Goal: Participate in discussion: Engage in conversation with other users on a specific topic

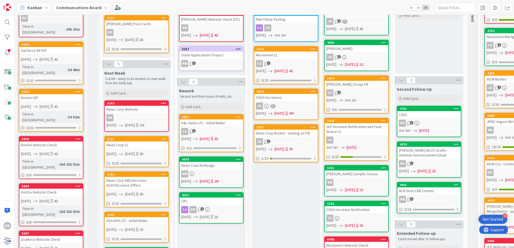
scroll to position [81, 0]
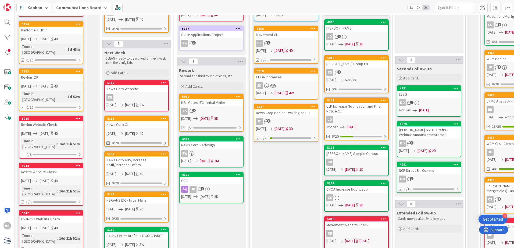
click at [220, 185] on link "4321 CRC DD 2 [DATE] [DATE] 2D" at bounding box center [211, 187] width 64 height 31
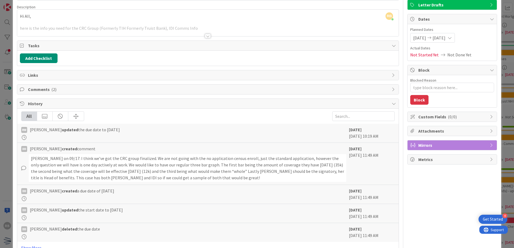
scroll to position [30, 0]
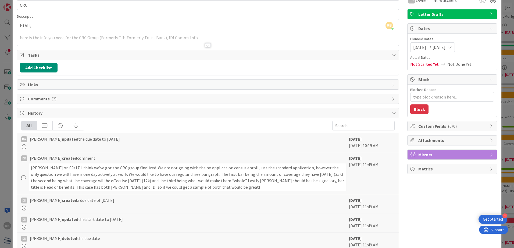
click at [82, 99] on span "Comments ( 2 )" at bounding box center [208, 99] width 361 height 6
type textarea "x"
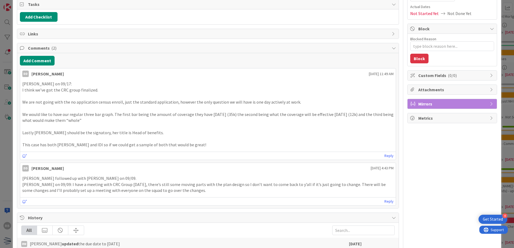
scroll to position [83, 0]
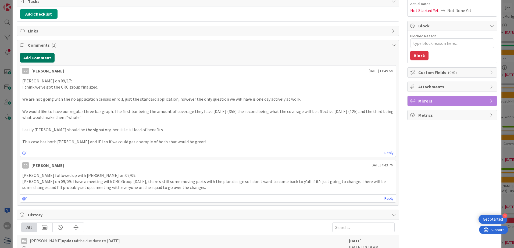
click at [48, 59] on button "Add Comment" at bounding box center [37, 58] width 35 height 10
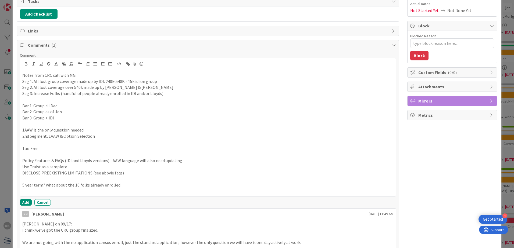
click at [134, 184] on p "5 year term? what about the 10 folks already enrolled" at bounding box center [207, 185] width 371 height 6
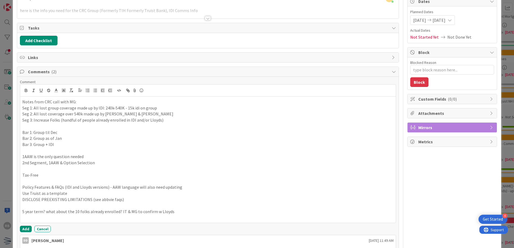
scroll to position [30, 0]
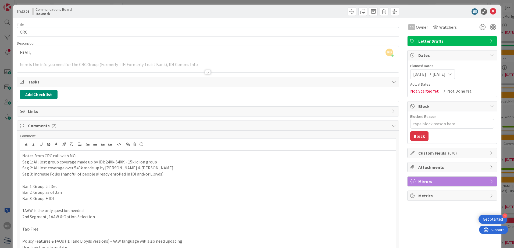
scroll to position [0, 0]
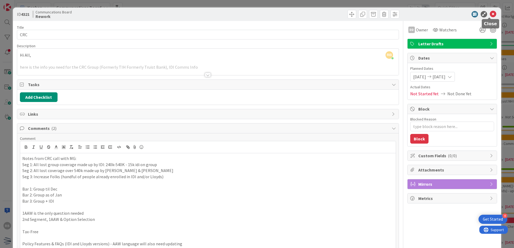
click at [489, 16] on icon at bounding box center [492, 14] width 6 height 6
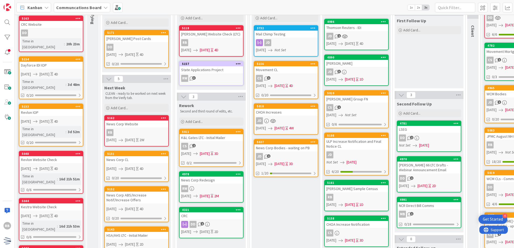
scroll to position [54, 0]
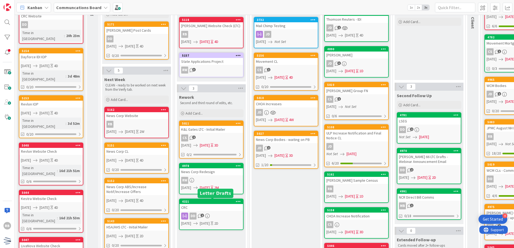
click at [214, 203] on div "4321" at bounding box center [212, 202] width 61 height 4
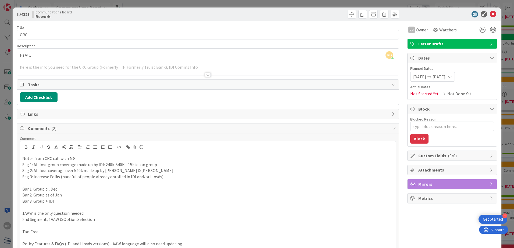
click at [478, 185] on span "Mirrors" at bounding box center [452, 184] width 69 height 6
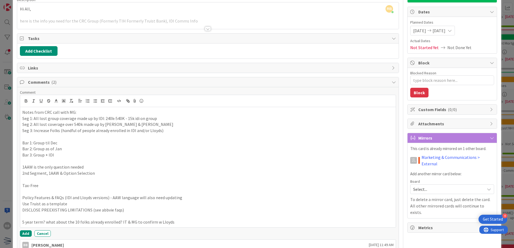
scroll to position [54, 0]
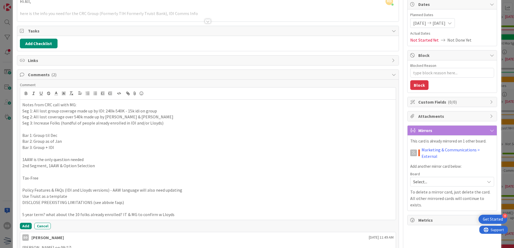
click at [466, 129] on span "Mirrors" at bounding box center [452, 130] width 69 height 6
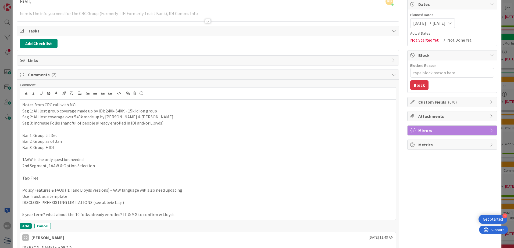
scroll to position [0, 0]
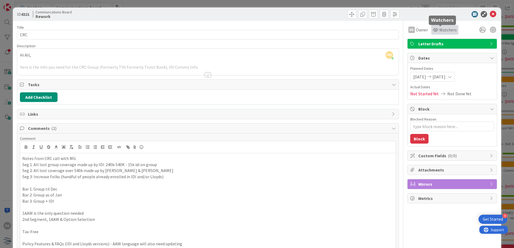
click at [441, 32] on span "Watchers" at bounding box center [447, 30] width 17 height 6
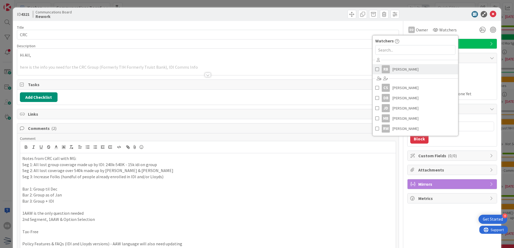
click at [403, 68] on span "[PERSON_NAME]" at bounding box center [405, 69] width 26 height 8
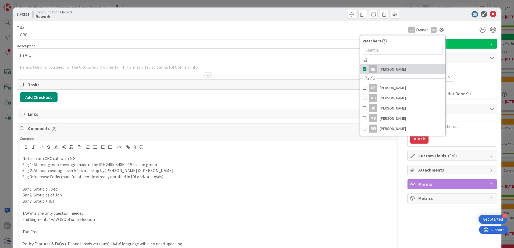
type textarea "x"
click at [437, 16] on div at bounding box center [449, 14] width 95 height 6
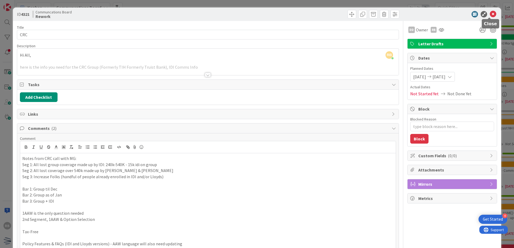
click at [489, 14] on icon at bounding box center [492, 14] width 6 height 6
